Goal: Check status: Check status

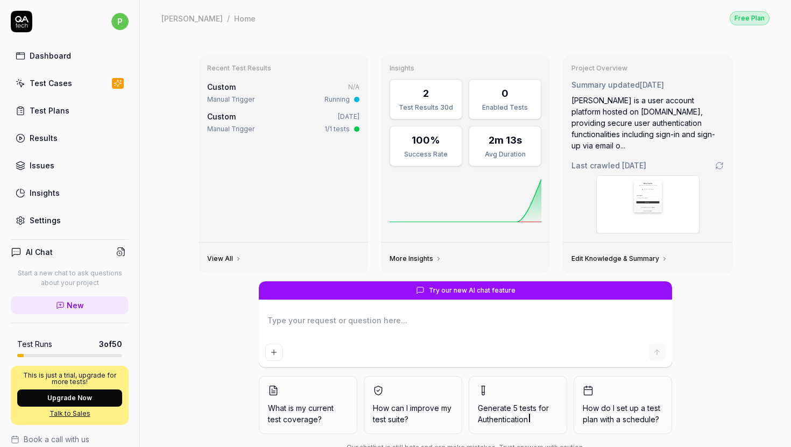
type textarea "*"
click at [50, 132] on div "Results" at bounding box center [44, 137] width 28 height 11
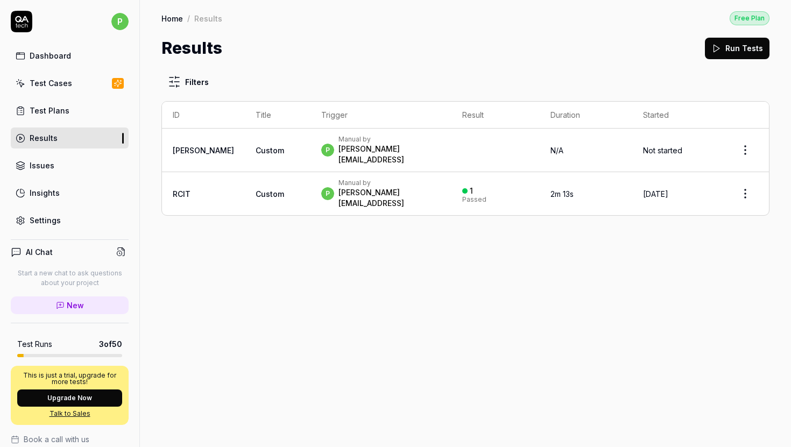
click at [411, 137] on div "p Manual by [PERSON_NAME][EMAIL_ADDRESS]" at bounding box center [381, 150] width 120 height 30
click at [452, 186] on td "1 Passed" at bounding box center [496, 193] width 88 height 43
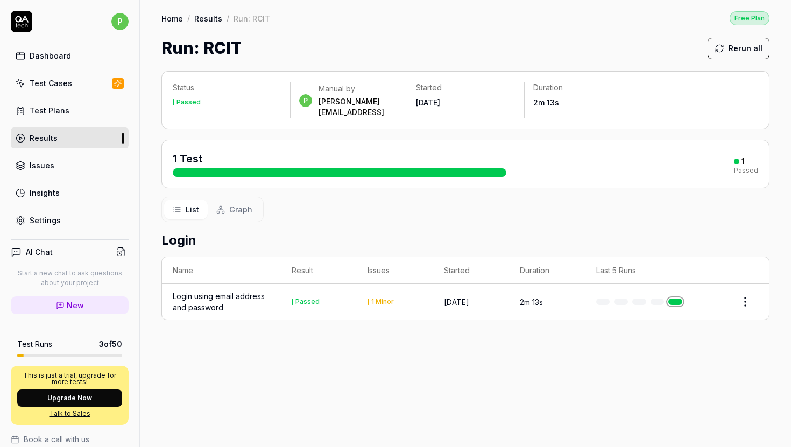
click at [225, 294] on div "Login using email address and password" at bounding box center [221, 302] width 97 height 23
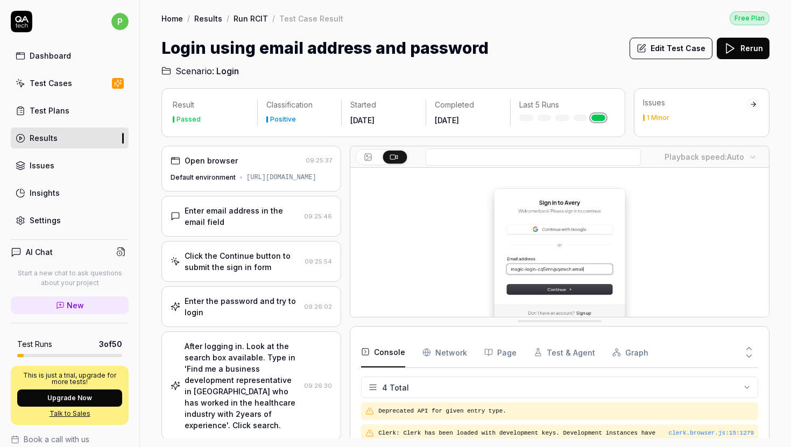
drag, startPoint x: 547, startPoint y: 387, endPoint x: 547, endPoint y: 318, distance: 68.4
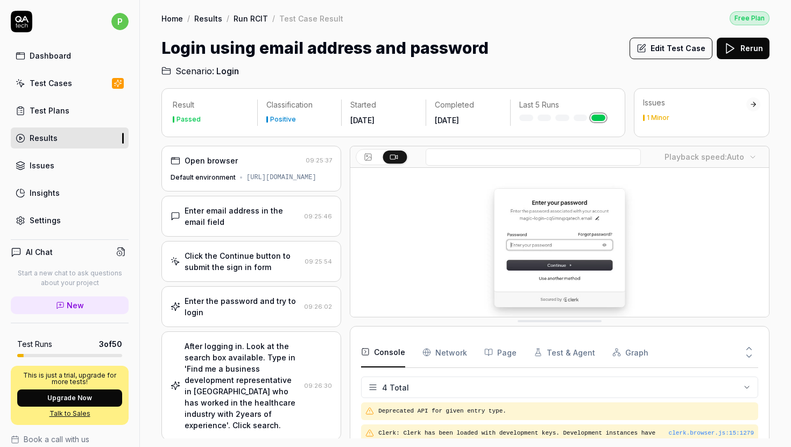
click at [559, 348] on button "Test & Agent" at bounding box center [564, 353] width 61 height 30
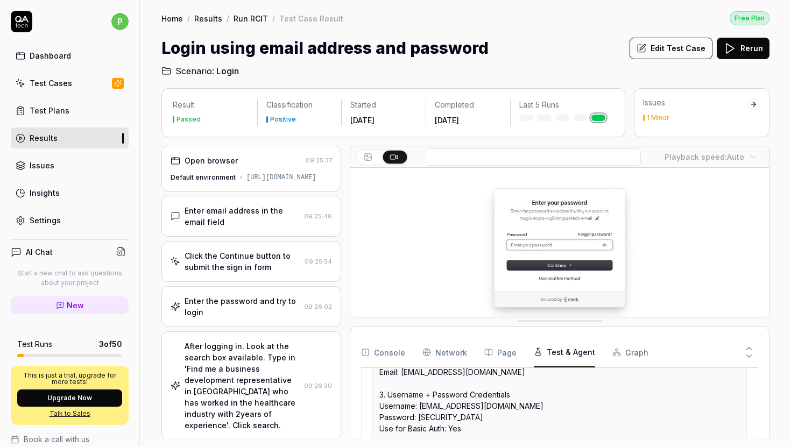
scroll to position [418, 0]
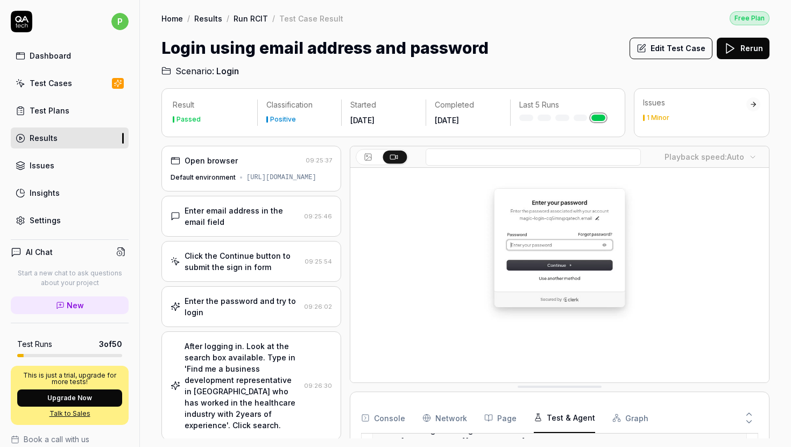
drag, startPoint x: 581, startPoint y: 320, endPoint x: 581, endPoint y: 386, distance: 65.7
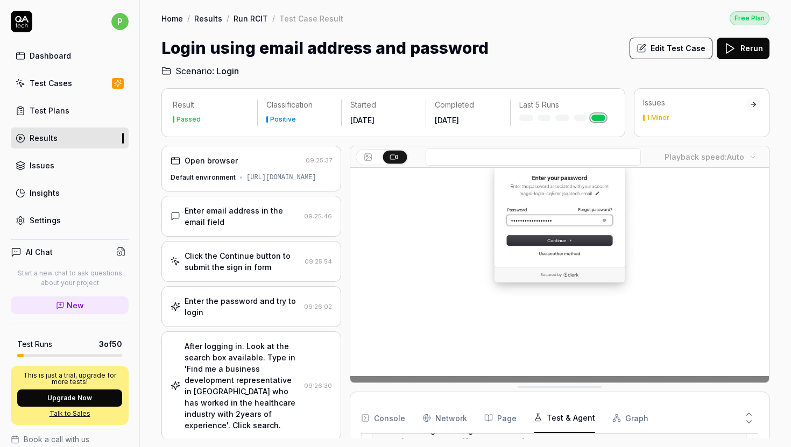
scroll to position [0, 0]
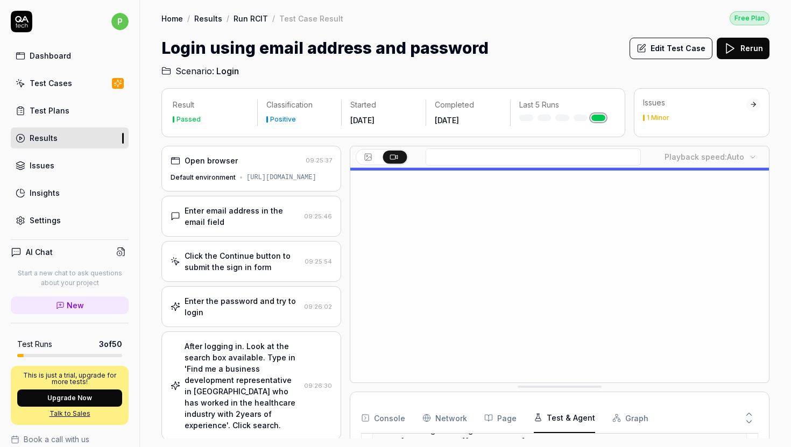
click at [63, 217] on link "Settings" at bounding box center [70, 220] width 118 height 21
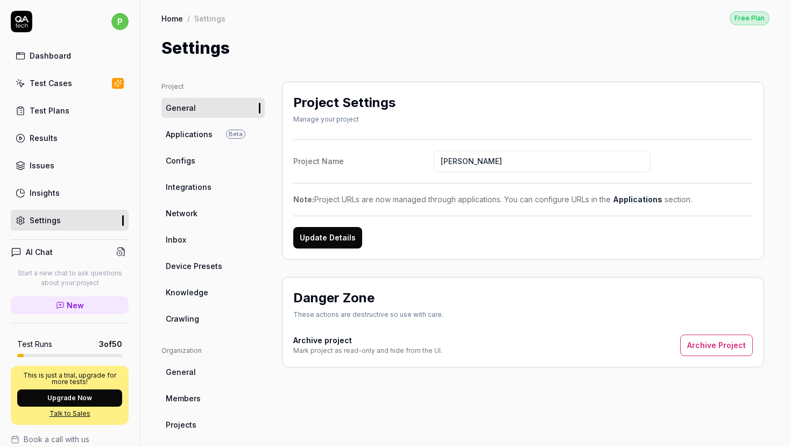
click at [60, 139] on link "Results" at bounding box center [70, 138] width 118 height 21
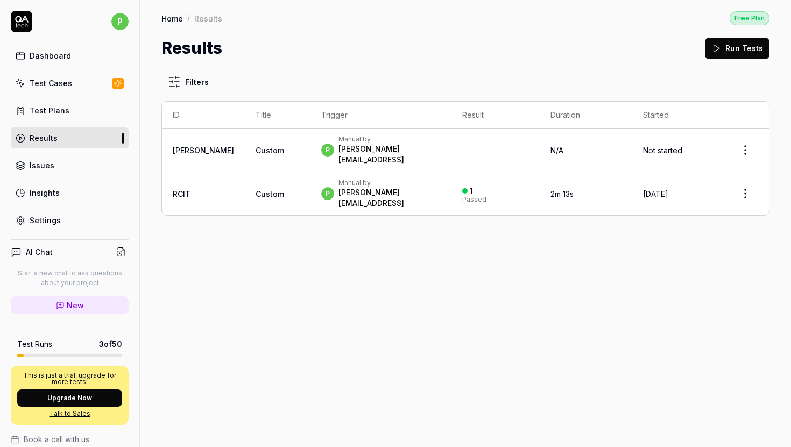
click at [402, 186] on div "p Manual by [PERSON_NAME][EMAIL_ADDRESS]" at bounding box center [381, 194] width 120 height 30
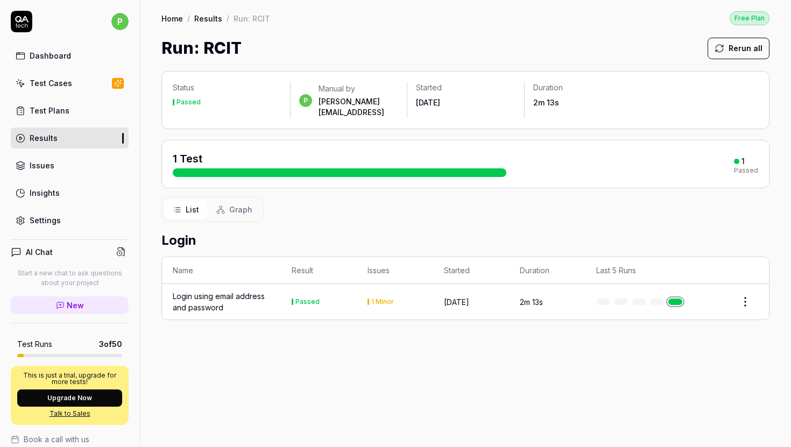
click at [337, 298] on td "Passed" at bounding box center [319, 302] width 76 height 36
click at [328, 298] on td "Passed" at bounding box center [319, 302] width 76 height 36
click at [217, 291] on div "Login using email address and password" at bounding box center [221, 302] width 97 height 23
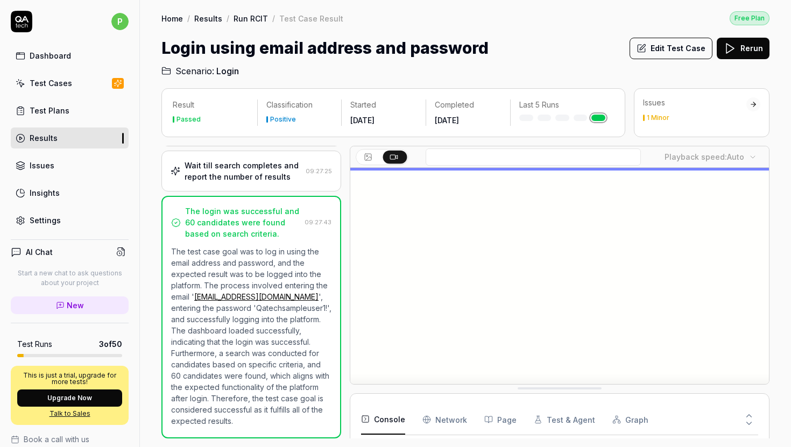
scroll to position [393, 0]
